Goal: Book appointment/travel/reservation

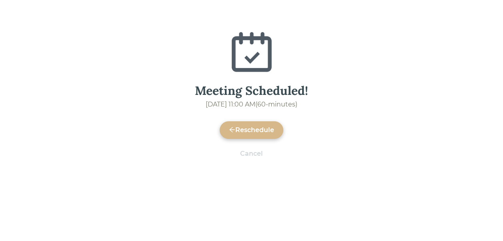
click at [247, 128] on div "Reschedule" at bounding box center [251, 130] width 45 height 10
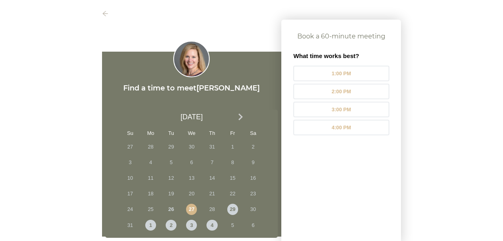
scroll to position [24, 0]
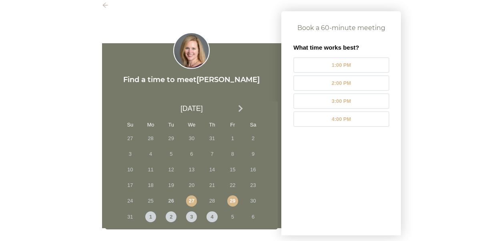
click at [233, 199] on div "29" at bounding box center [232, 200] width 11 height 11
click at [190, 218] on div "3" at bounding box center [191, 216] width 11 height 11
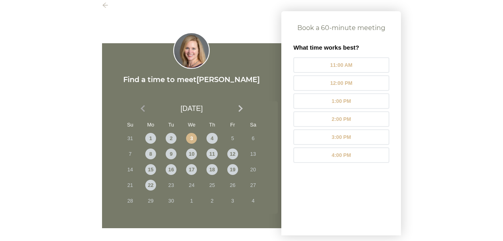
click at [144, 110] on span "Previous Month" at bounding box center [144, 108] width 0 height 9
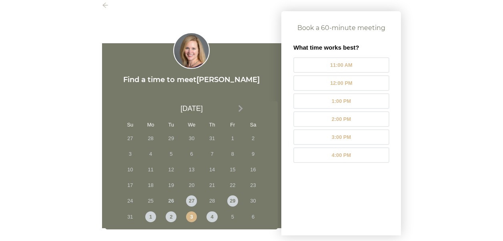
click at [240, 107] on span "Next Month" at bounding box center [240, 108] width 0 height 9
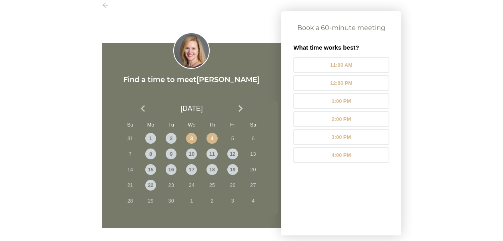
click at [213, 143] on div "4" at bounding box center [211, 138] width 11 height 11
click at [233, 153] on div "12" at bounding box center [232, 153] width 11 height 11
click at [192, 140] on div "3" at bounding box center [191, 138] width 11 height 11
click at [210, 139] on div "4" at bounding box center [211, 138] width 11 height 11
click at [212, 154] on div "11" at bounding box center [211, 153] width 11 height 11
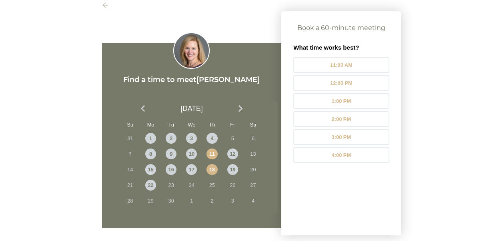
click at [213, 166] on div "18" at bounding box center [211, 169] width 11 height 11
click at [142, 106] on button "Previous Month" at bounding box center [142, 108] width 13 height 13
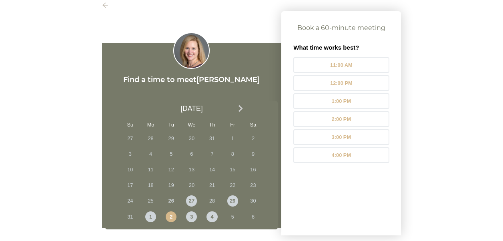
click at [173, 217] on div "2" at bounding box center [171, 216] width 11 height 11
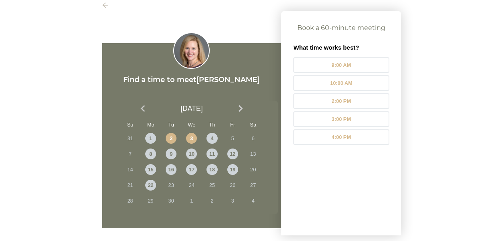
click at [192, 139] on div "3" at bounding box center [191, 138] width 11 height 11
click at [212, 138] on div "4" at bounding box center [211, 138] width 11 height 11
click at [154, 156] on div "8" at bounding box center [150, 153] width 11 height 11
click at [169, 155] on div "9" at bounding box center [171, 153] width 11 height 11
click at [151, 154] on div "8" at bounding box center [150, 153] width 11 height 11
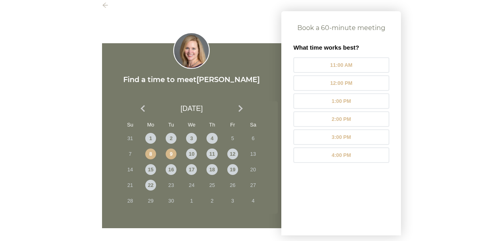
click at [174, 155] on div "9" at bounding box center [171, 153] width 11 height 11
click at [192, 154] on div "10" at bounding box center [191, 153] width 11 height 11
click at [194, 152] on div "10" at bounding box center [191, 153] width 11 height 11
click at [170, 157] on div "9" at bounding box center [171, 153] width 11 height 11
click at [192, 154] on div "10" at bounding box center [191, 153] width 11 height 11
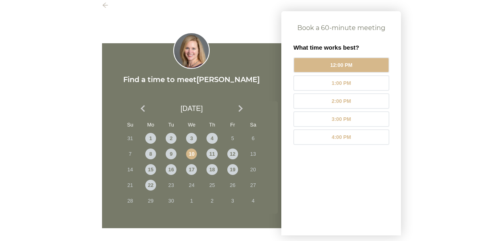
click at [342, 67] on li "12:00 PM" at bounding box center [341, 65] width 96 height 16
